Goal: Task Accomplishment & Management: Complete application form

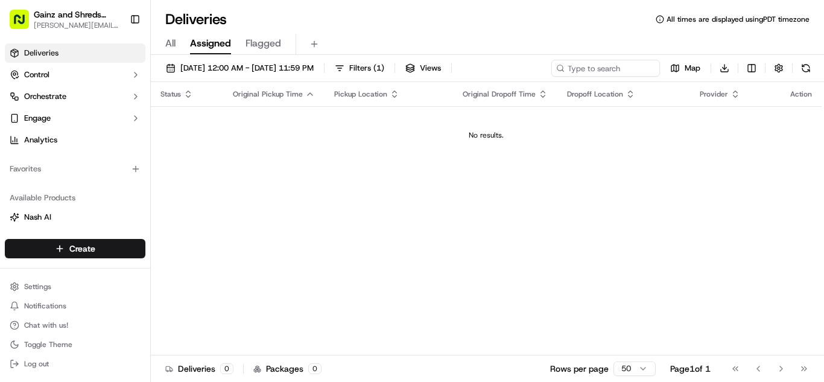
click at [173, 42] on span "All" at bounding box center [170, 43] width 10 height 14
click at [57, 249] on html "Gainz and Shreds Meal Prep [PERSON_NAME][EMAIL_ADDRESS][DOMAIN_NAME] Toggle Sid…" at bounding box center [412, 191] width 824 height 382
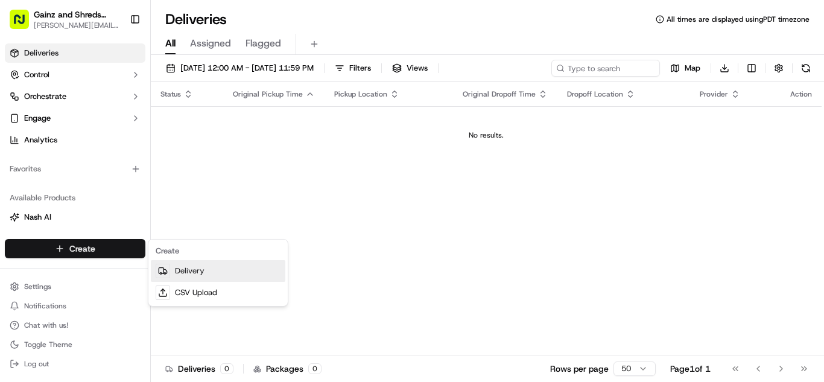
click at [182, 271] on link "Delivery" at bounding box center [218, 271] width 135 height 22
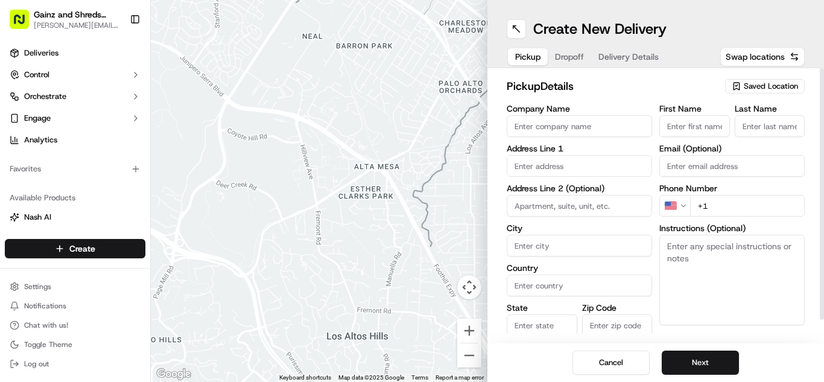
click at [770, 84] on span "Saved Location" at bounding box center [771, 86] width 54 height 11
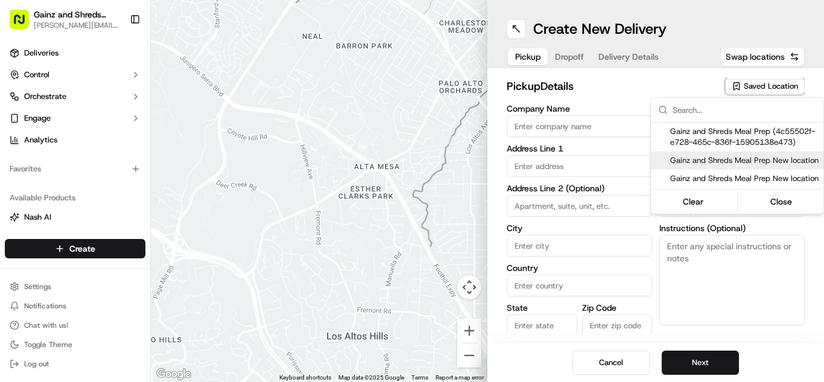
click at [723, 161] on span "Gainz and Shreds Meal Prep New location" at bounding box center [744, 160] width 148 height 11
type input "Gainz and Shreds Meal Prep New location"
type input "[STREET_ADDRESS]"
type input "[GEOGRAPHIC_DATA][PERSON_NAME]"
type input "US"
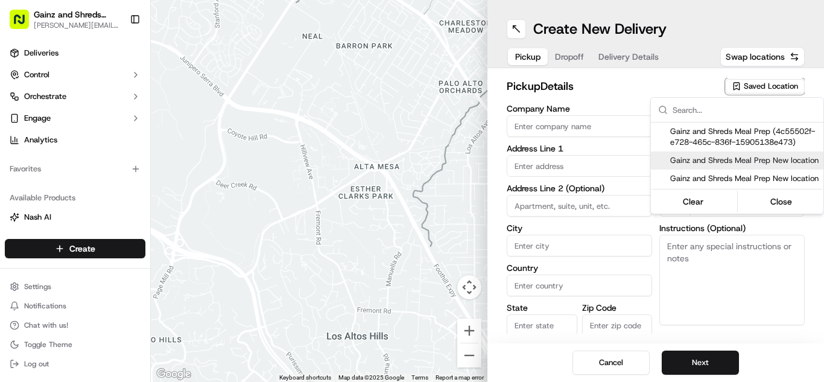
type input "CA"
type input "95125"
type input "[PERSON_NAME]"
type input "[PHONE_NUMBER]"
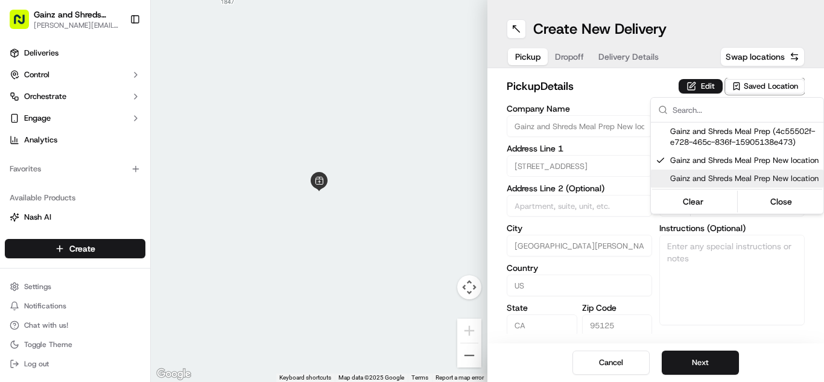
click at [702, 361] on html "Gainz and Shreds Meal Prep [PERSON_NAME][EMAIL_ADDRESS][DOMAIN_NAME] Toggle Sid…" at bounding box center [412, 191] width 824 height 382
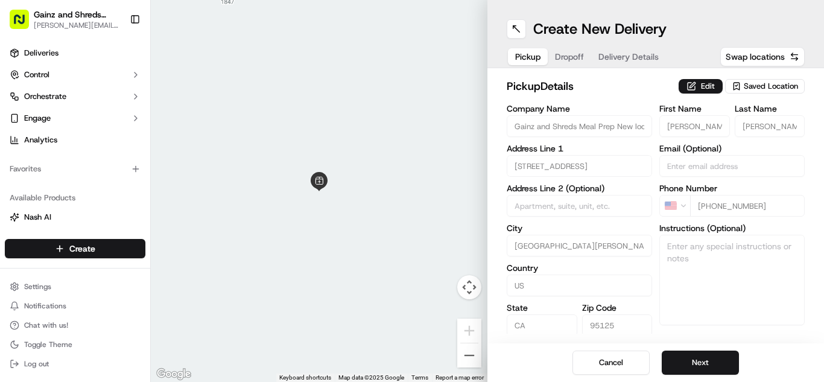
click at [702, 361] on button "Next" at bounding box center [700, 362] width 77 height 24
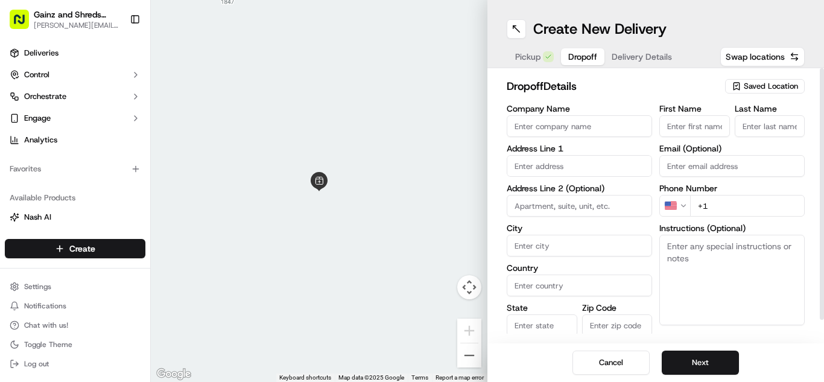
click at [760, 90] on span "Saved Location" at bounding box center [771, 86] width 54 height 11
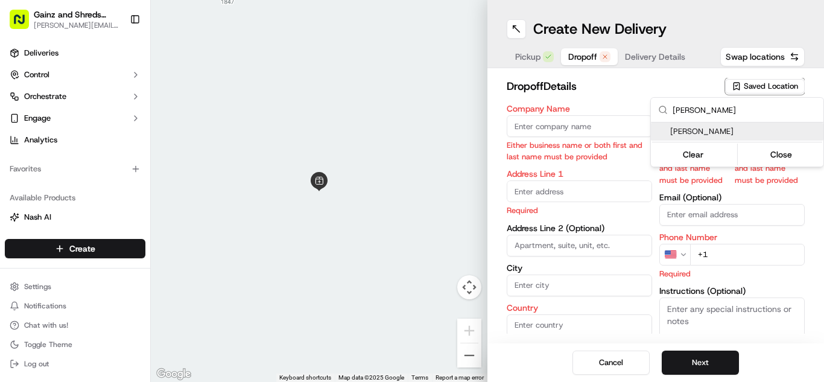
type input "[PERSON_NAME]"
click at [729, 137] on div "[PERSON_NAME]" at bounding box center [737, 131] width 173 height 18
type input "[PERSON_NAME]"
type input "[STREET_ADDRESS][PERSON_NAME]"
type input "[GEOGRAPHIC_DATA][PERSON_NAME]"
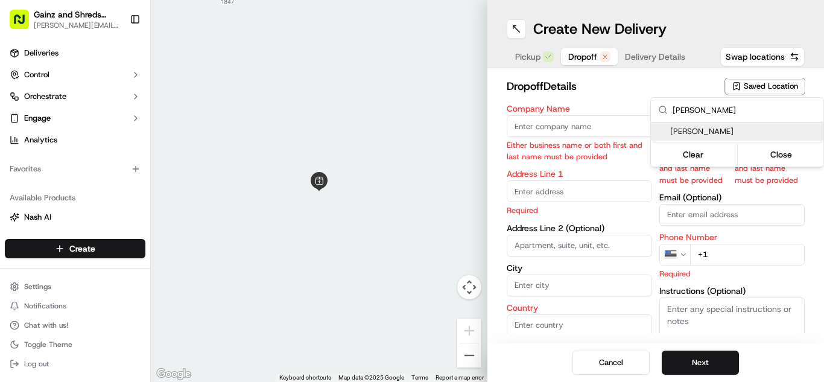
type input "US"
type input "CA"
type input "95125"
type input "[PERSON_NAME]"
type input "Navero"
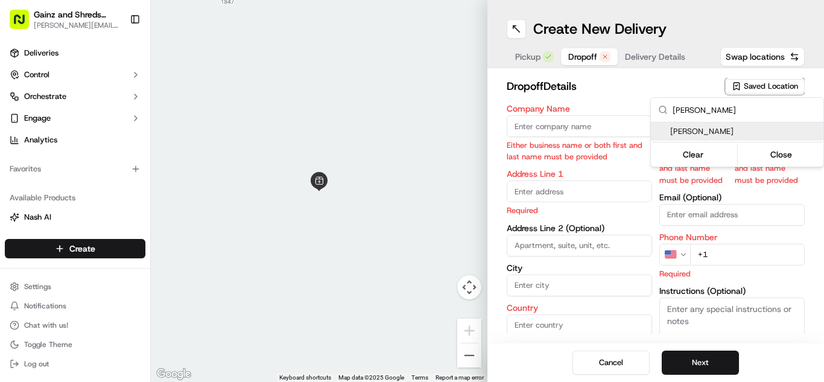
type input "[PHONE_NUMBER]"
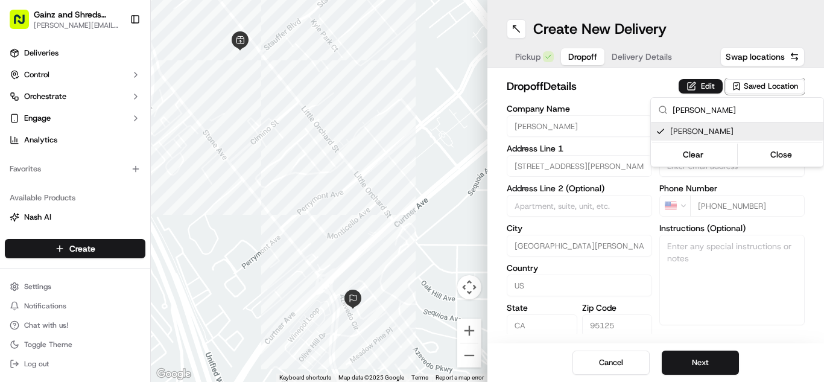
click at [679, 361] on html "Gainz and Shreds Meal Prep [PERSON_NAME][EMAIL_ADDRESS][DOMAIN_NAME] Toggle Sid…" at bounding box center [412, 191] width 824 height 382
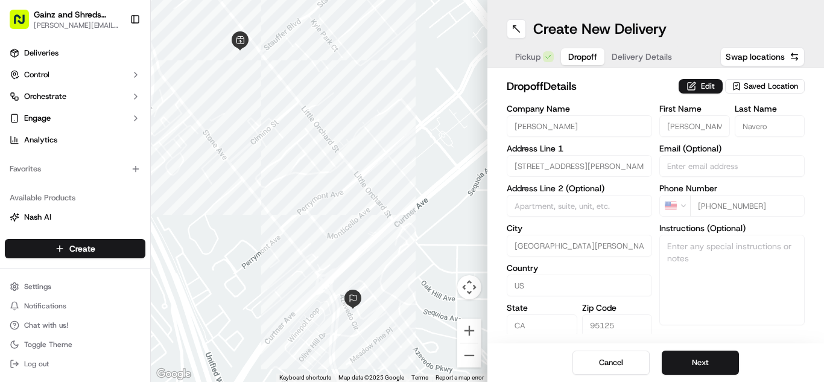
click at [679, 361] on button "Next" at bounding box center [700, 362] width 77 height 24
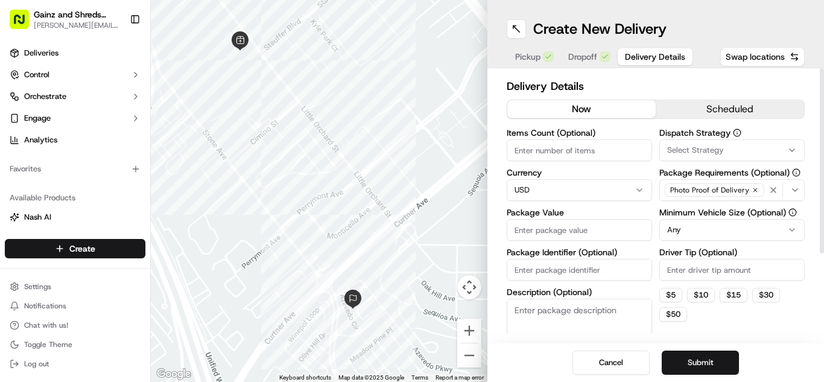
click at [538, 230] on input "Package Value" at bounding box center [579, 230] width 145 height 22
type input "80"
click at [674, 359] on button "Submit" at bounding box center [700, 362] width 77 height 24
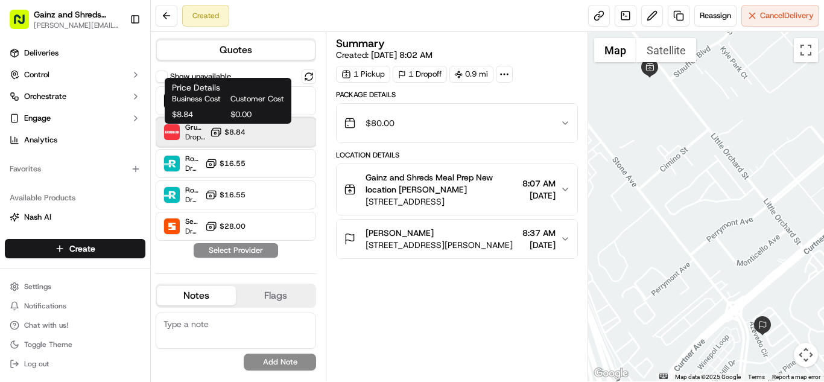
click at [208, 130] on div "Grubhub Dropoff ETA 23 minutes $8.84" at bounding box center [236, 132] width 160 height 29
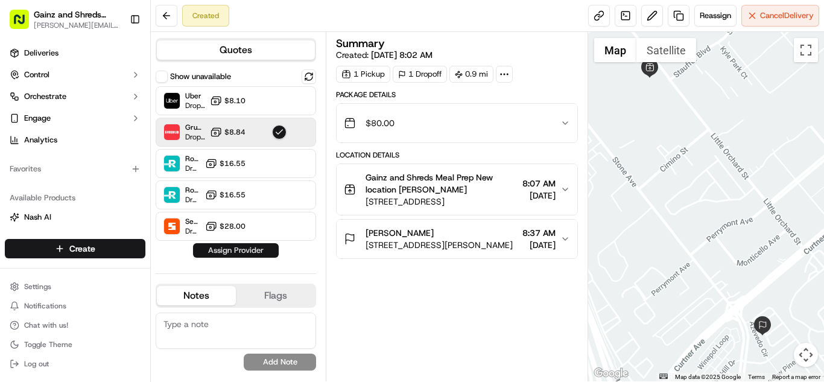
click at [205, 253] on button "Assign Provider" at bounding box center [236, 250] width 86 height 14
